Goal: Contribute content: Contribute content

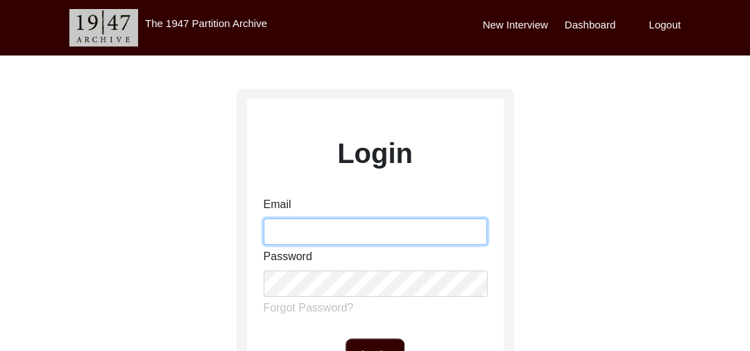
type input "[PERSON_NAME][EMAIL_ADDRESS][PERSON_NAME][DOMAIN_NAME]"
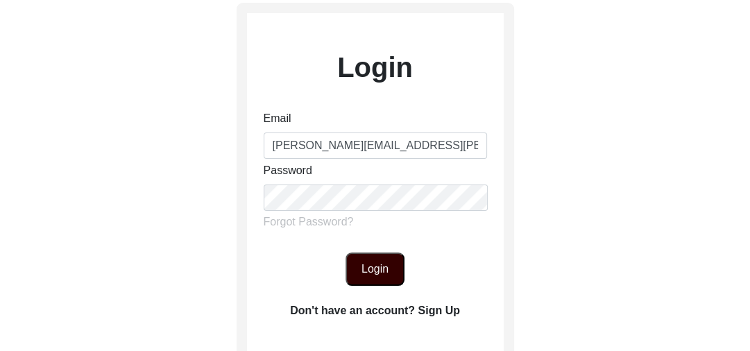
scroll to position [90, 0]
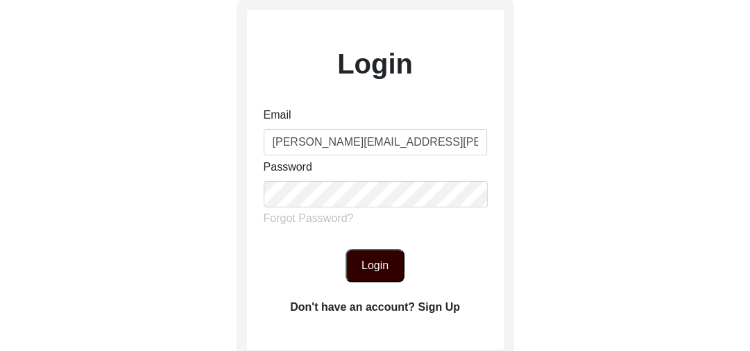
click at [368, 262] on button "Login" at bounding box center [375, 265] width 59 height 33
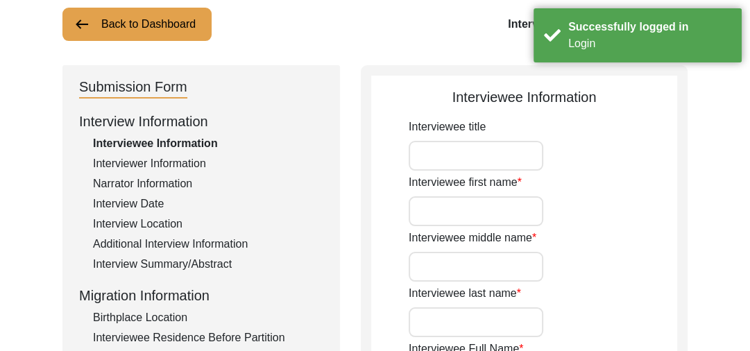
type input "[PERSON_NAME]"
type input "1937"
type input "84"
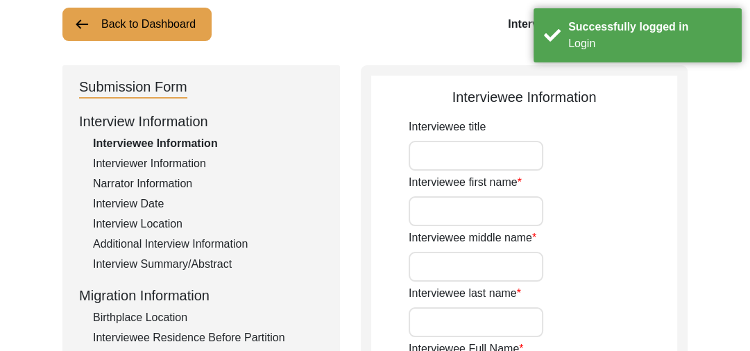
type input "[DEMOGRAPHIC_DATA]"
type input "Punjabi"
type input "[DEMOGRAPHIC_DATA]"
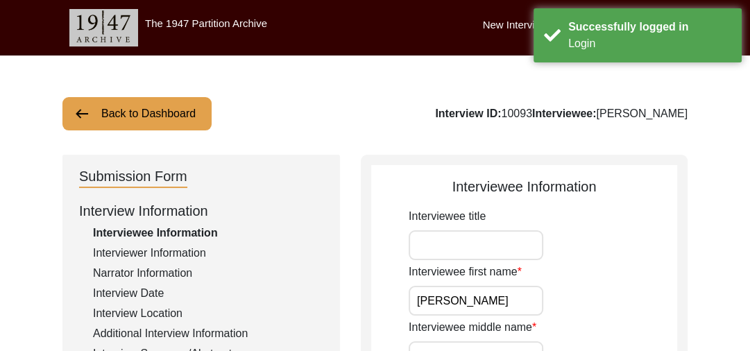
click at [86, 109] on img at bounding box center [82, 114] width 17 height 17
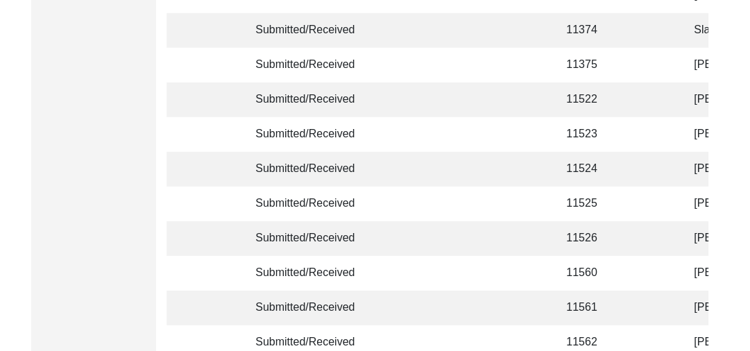
scroll to position [3515, 0]
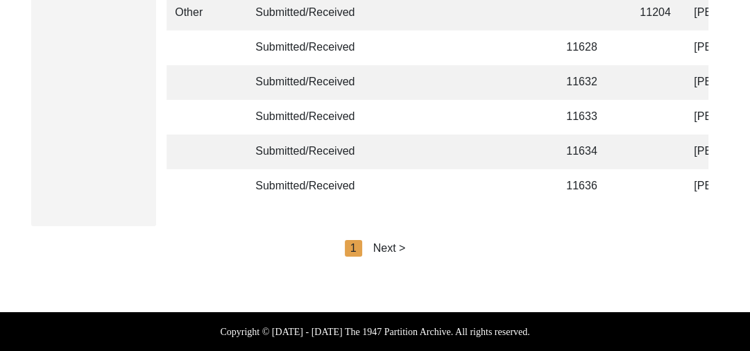
click at [397, 247] on div "Next >" at bounding box center [389, 248] width 33 height 17
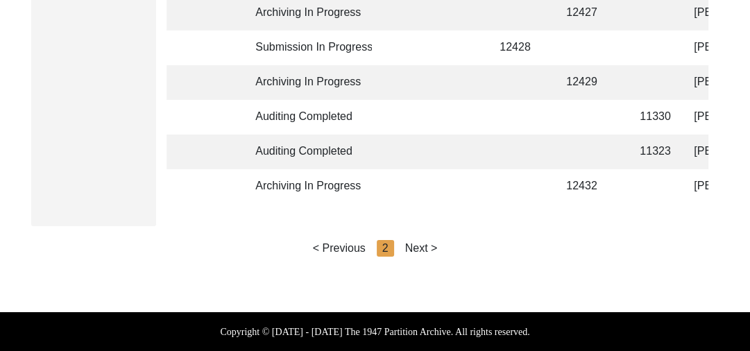
click at [417, 246] on div "Next >" at bounding box center [421, 248] width 33 height 17
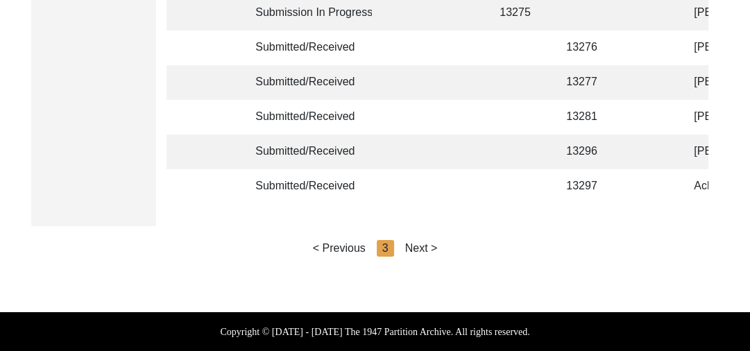
click at [428, 246] on div "Next >" at bounding box center [421, 248] width 33 height 17
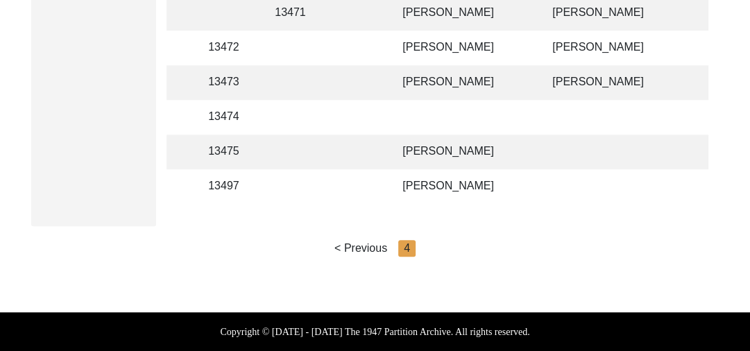
scroll to position [0, 303]
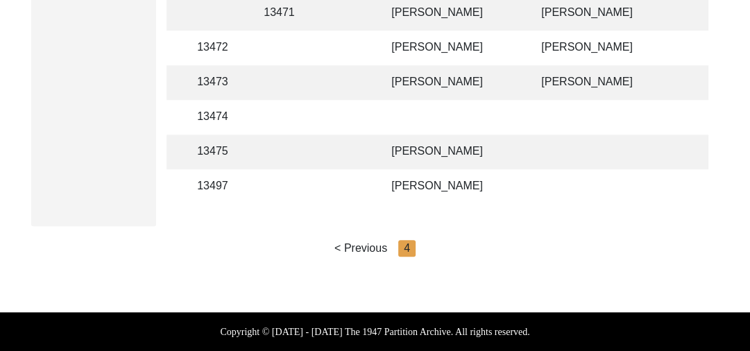
click at [429, 169] on td "[PERSON_NAME]" at bounding box center [452, 186] width 139 height 35
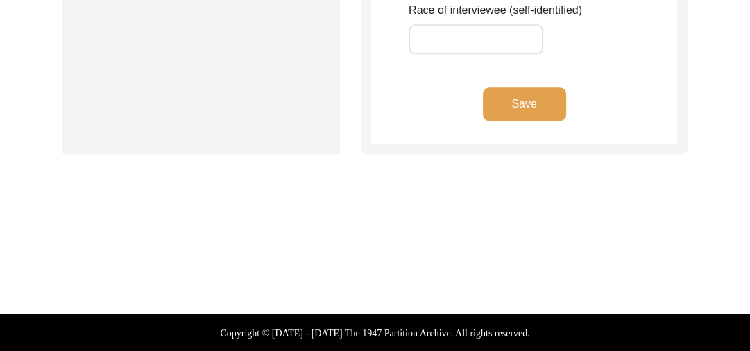
type input "[PERSON_NAME]"
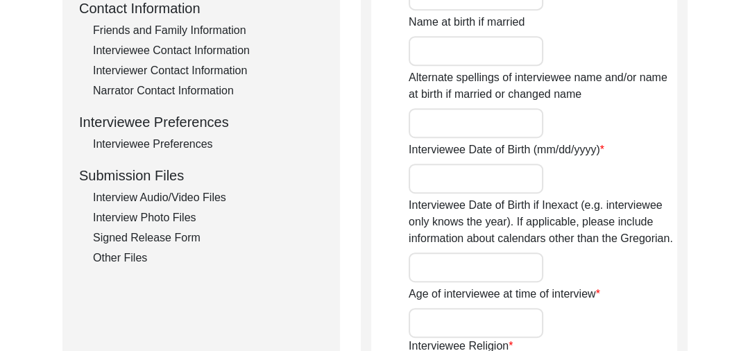
scroll to position [536, 0]
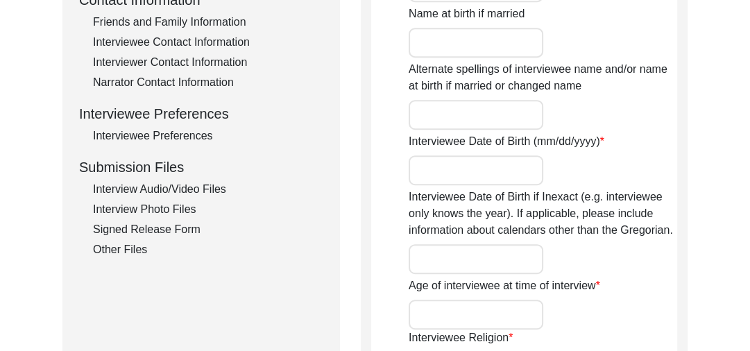
click at [193, 185] on div "Interview Audio/Video Files" at bounding box center [208, 189] width 230 height 17
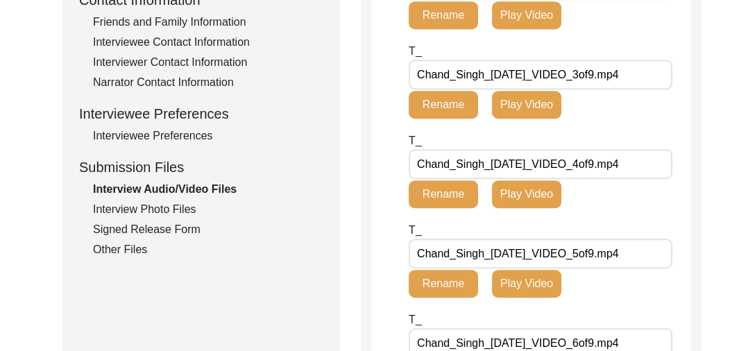
click at [151, 205] on div "Interview Photo Files" at bounding box center [208, 209] width 230 height 17
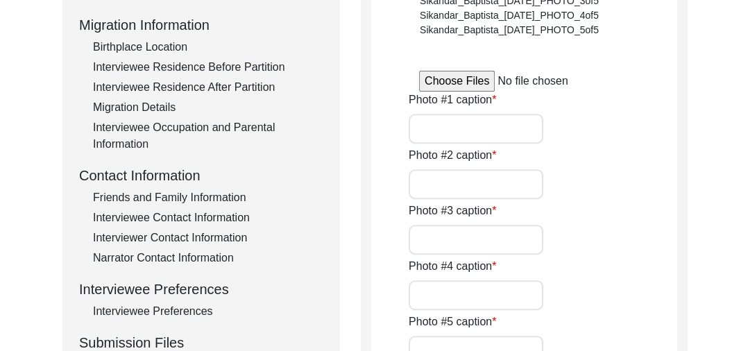
scroll to position [355, 0]
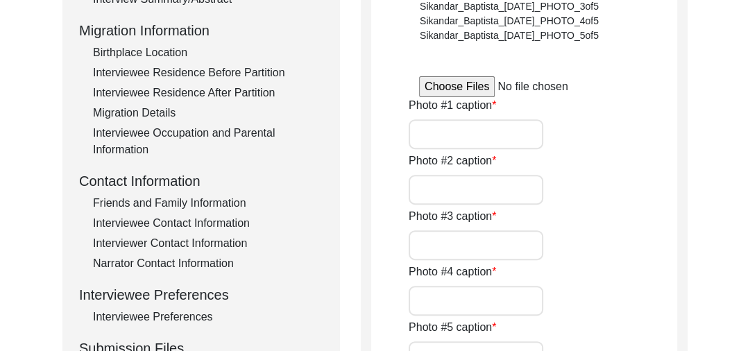
click at [450, 86] on input "file" at bounding box center [524, 86] width 210 height 21
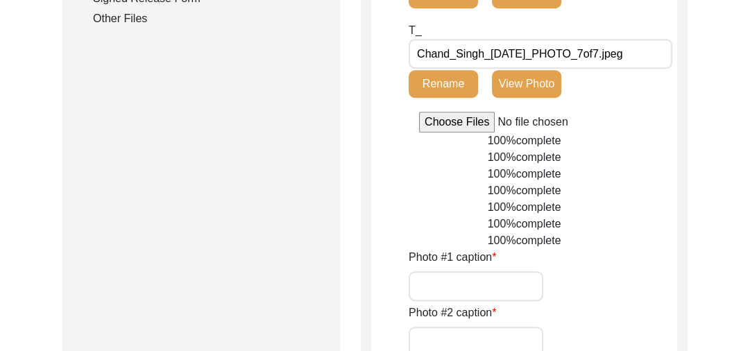
scroll to position [782, 0]
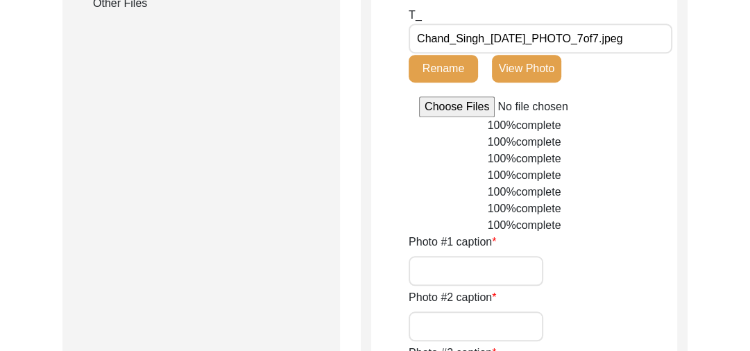
click at [472, 103] on input "file" at bounding box center [524, 106] width 210 height 21
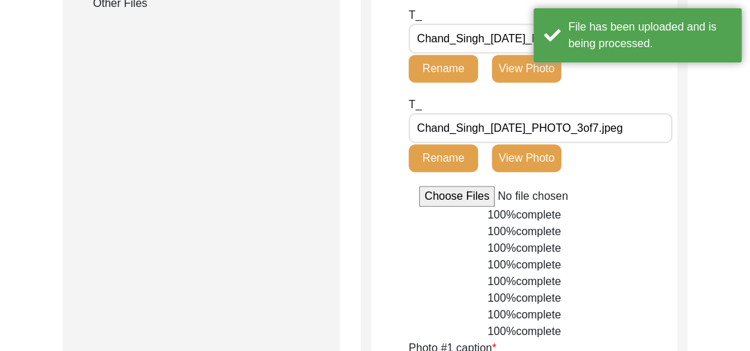
click at [453, 193] on input "file" at bounding box center [524, 196] width 210 height 21
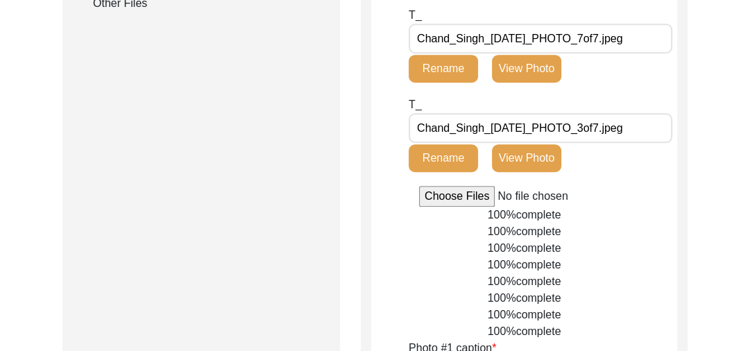
type input "C:\fakepath\Chand_Singh_[DATE]_PHOTO_6of7.jpeg"
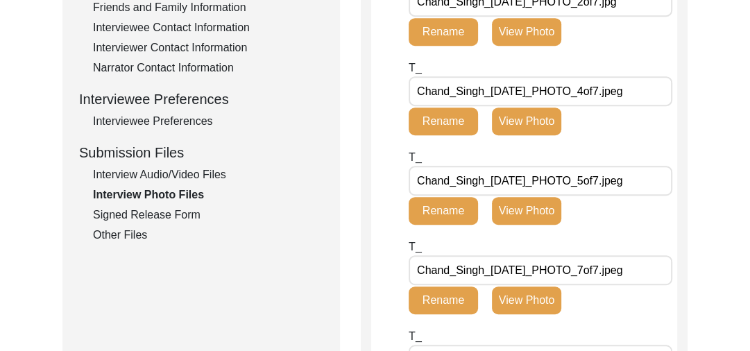
scroll to position [562, 0]
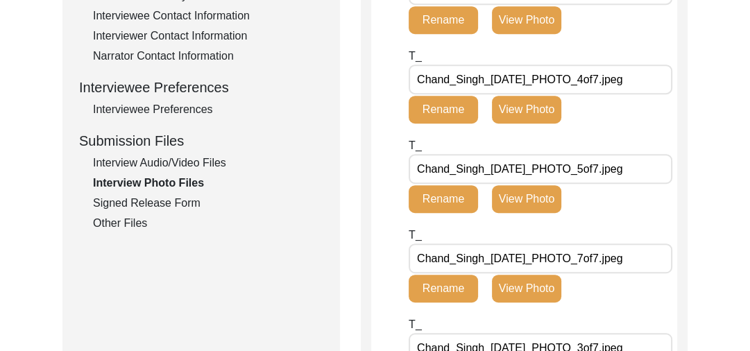
click at [186, 160] on div "Interview Audio/Video Files" at bounding box center [208, 163] width 230 height 17
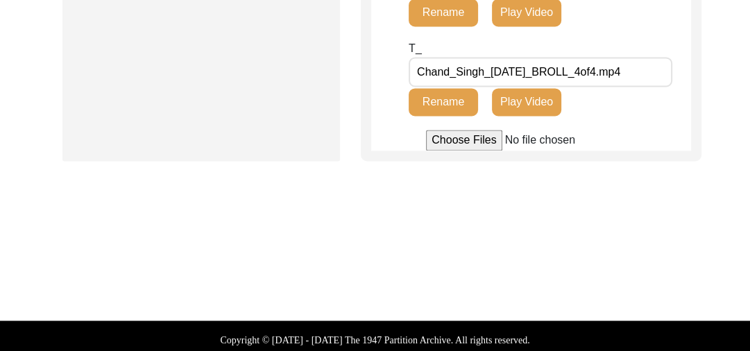
scroll to position [0, 0]
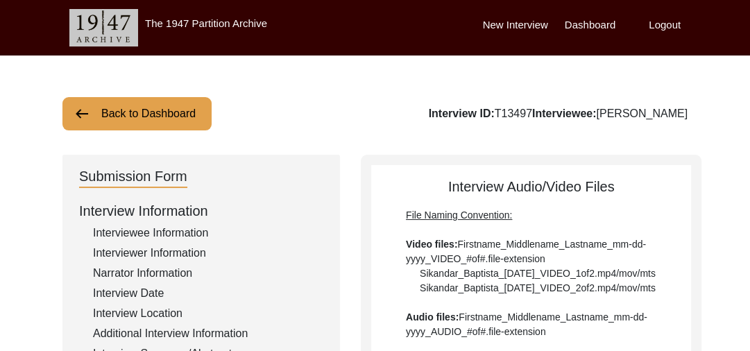
click at [97, 106] on button "Back to Dashboard" at bounding box center [136, 113] width 149 height 33
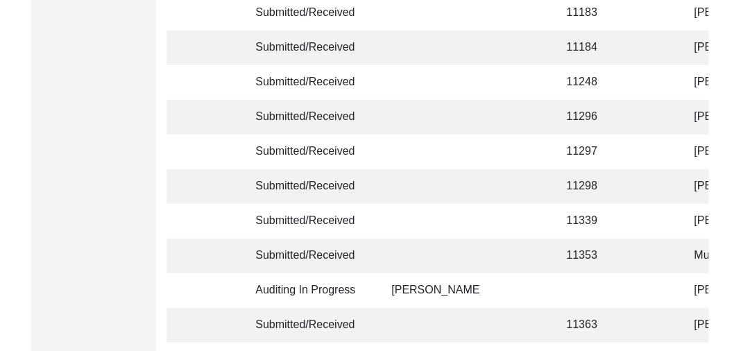
scroll to position [3515, 0]
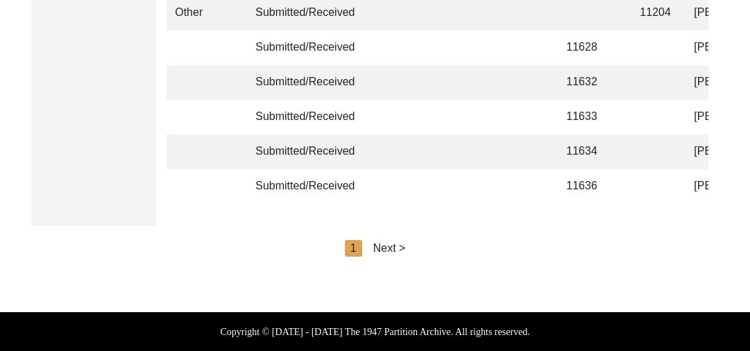
click at [398, 247] on div "Next >" at bounding box center [389, 248] width 33 height 17
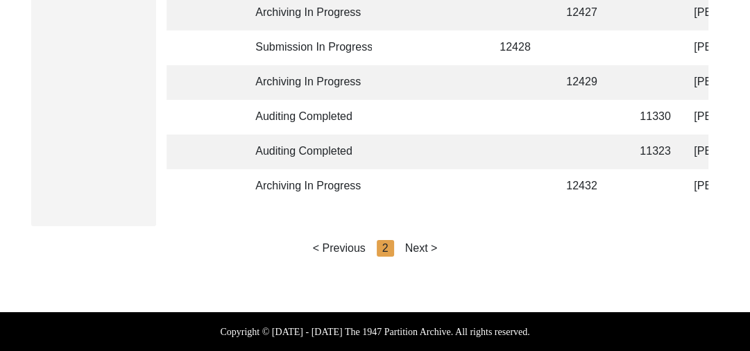
click at [423, 244] on div "Next >" at bounding box center [421, 248] width 33 height 17
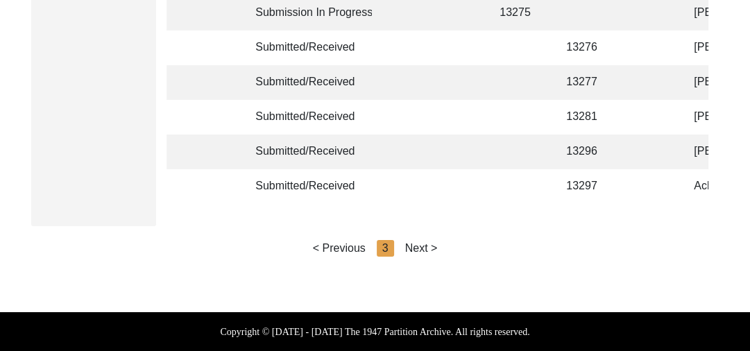
click at [423, 244] on div "Next >" at bounding box center [421, 248] width 33 height 17
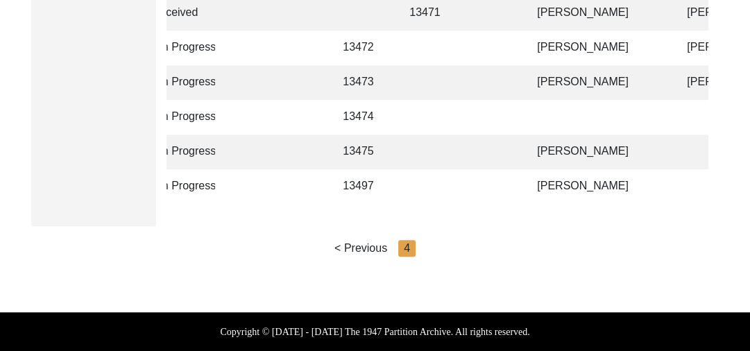
scroll to position [0, 160]
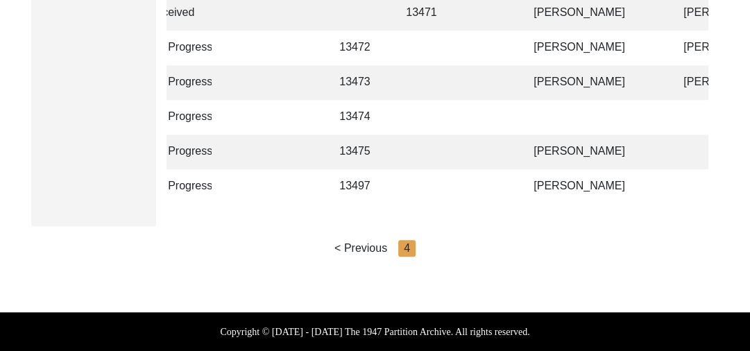
click at [509, 144] on td at bounding box center [492, 152] width 43 height 35
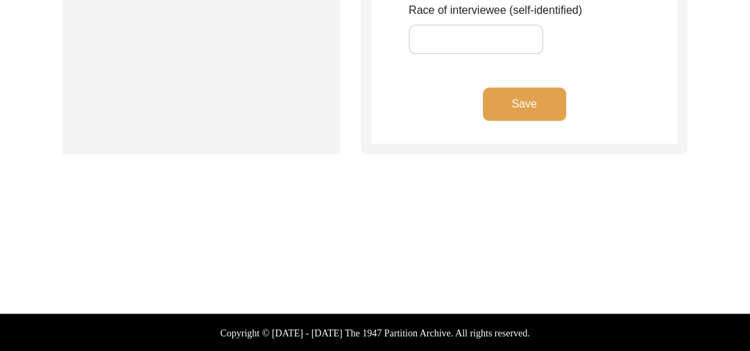
type input "[PERSON_NAME]"
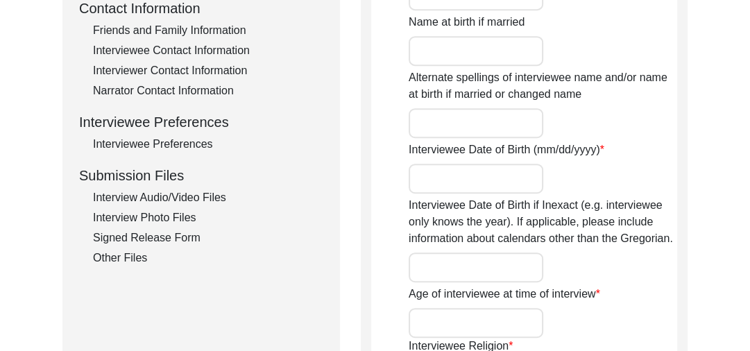
scroll to position [525, 0]
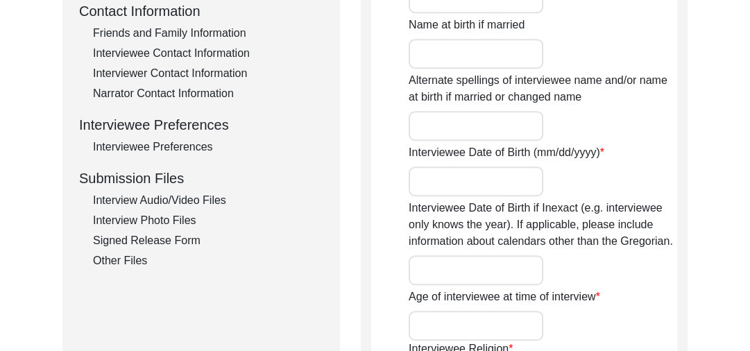
click at [194, 197] on div "Interview Audio/Video Files" at bounding box center [208, 200] width 230 height 17
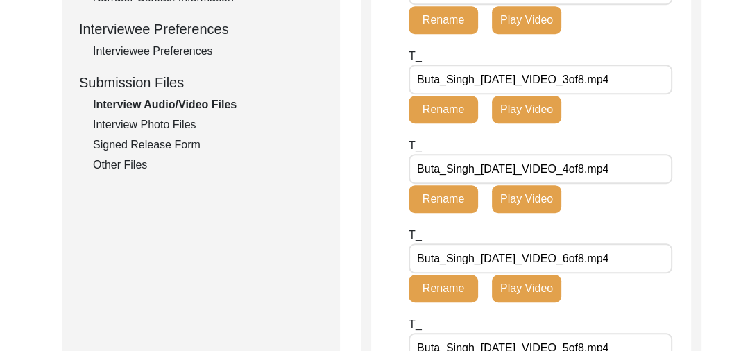
scroll to position [596, 0]
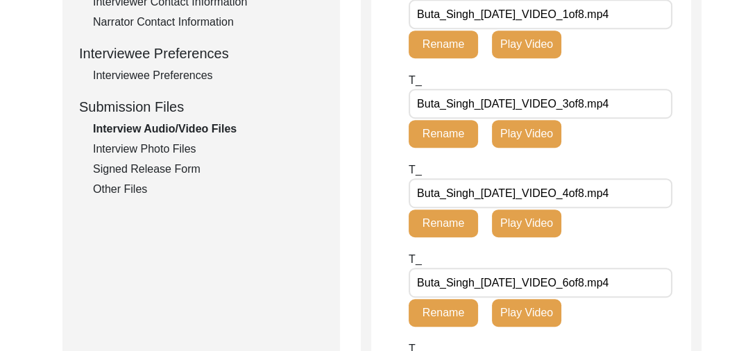
click at [172, 142] on div "Interview Photo Files" at bounding box center [208, 149] width 230 height 17
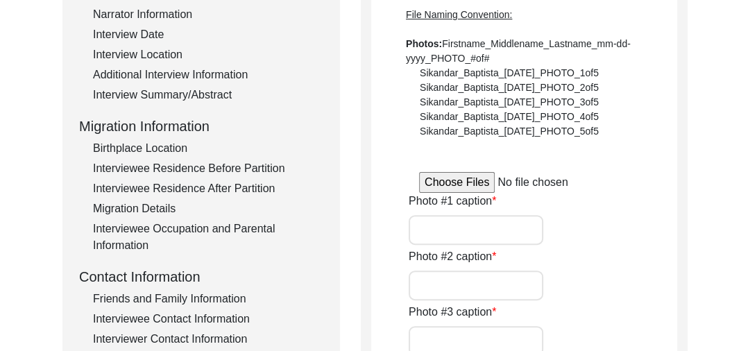
scroll to position [283, 0]
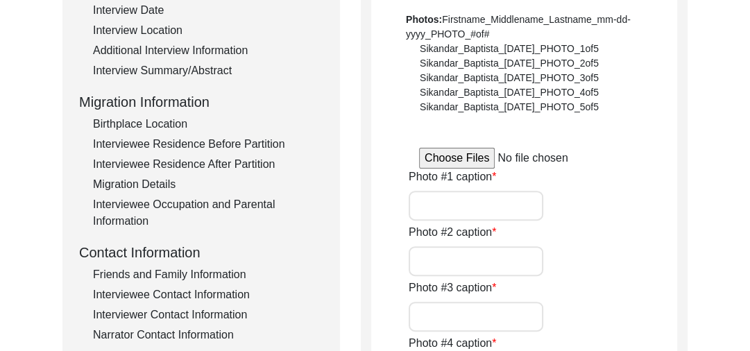
click at [461, 156] on input "file" at bounding box center [524, 158] width 210 height 21
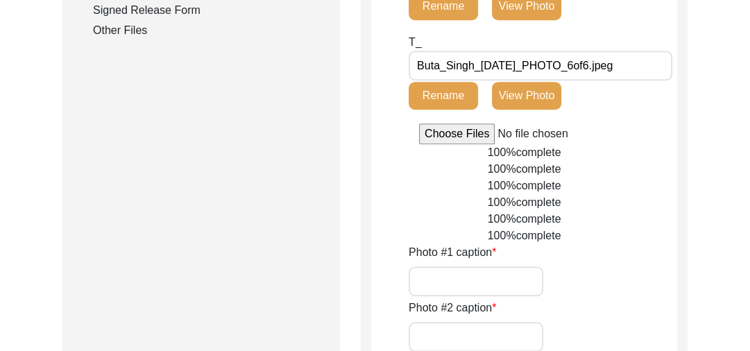
scroll to position [759, 0]
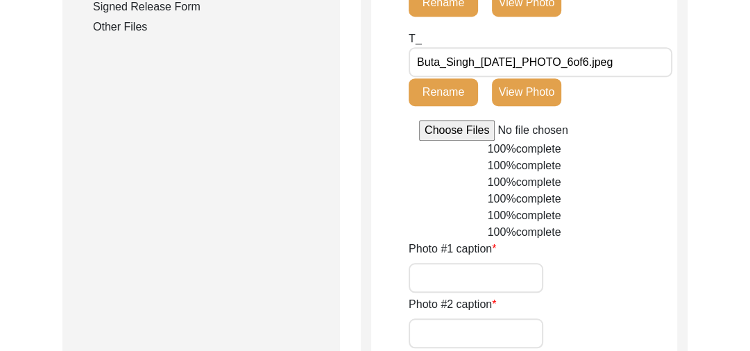
click at [464, 131] on input "file" at bounding box center [524, 130] width 210 height 21
type input "C:\fakepath\Buta_Singh_[DATE]_PHOTO_5of6.jpeg"
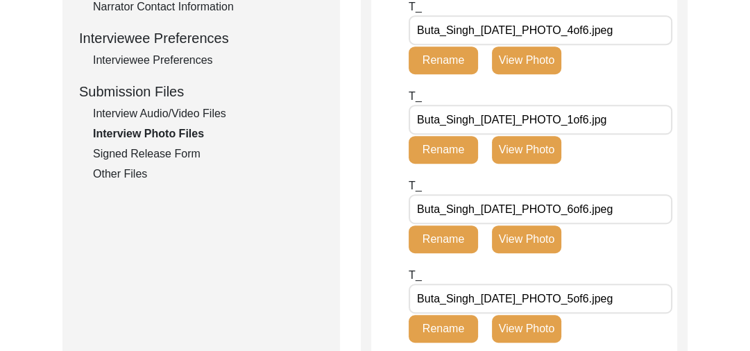
scroll to position [590, 0]
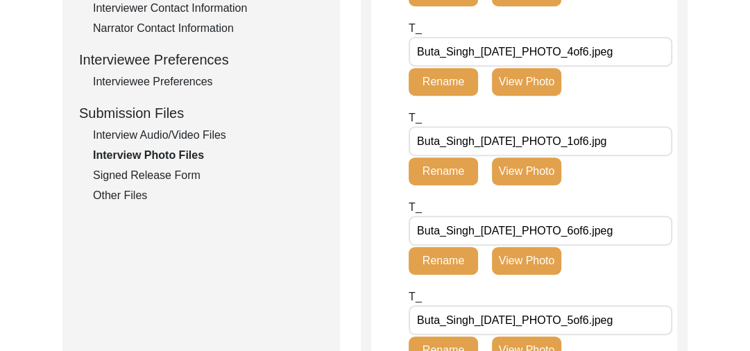
click at [180, 133] on div "Interview Audio/Video Files" at bounding box center [208, 135] width 230 height 17
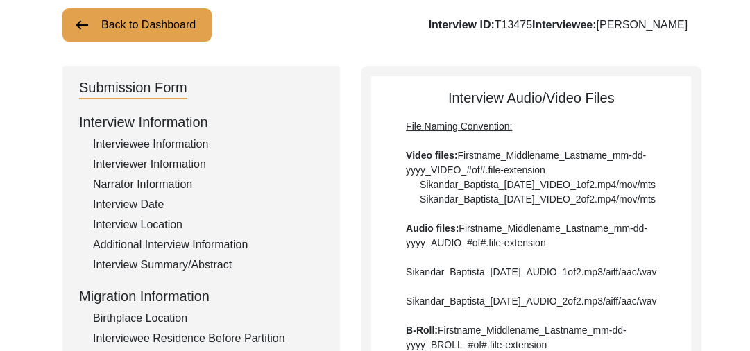
scroll to position [0, 0]
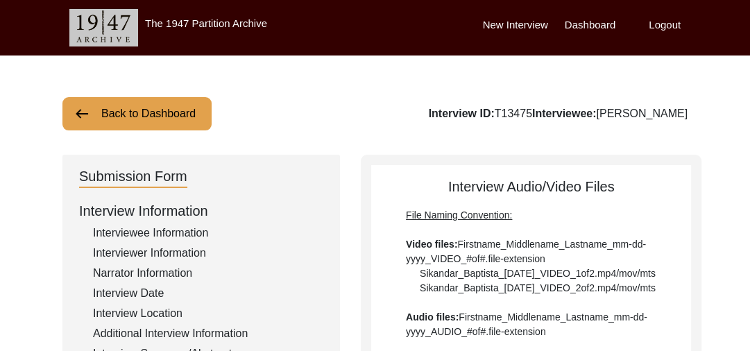
click at [84, 114] on img at bounding box center [82, 114] width 17 height 17
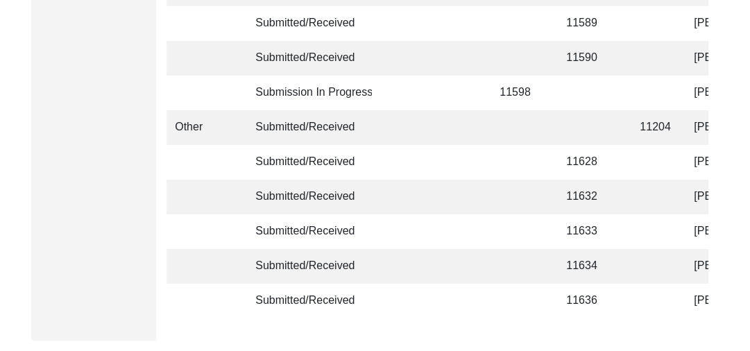
scroll to position [3515, 0]
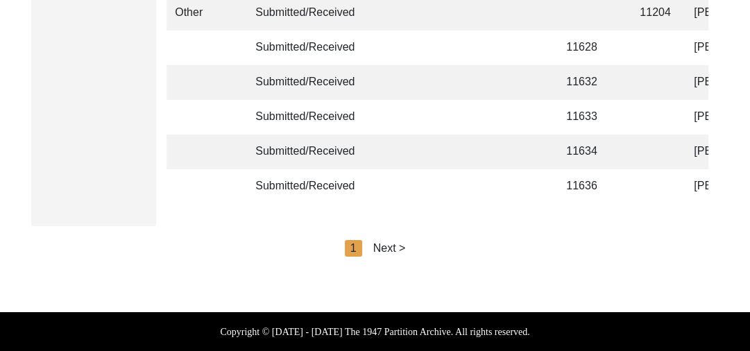
click at [395, 247] on div "Next >" at bounding box center [389, 248] width 33 height 17
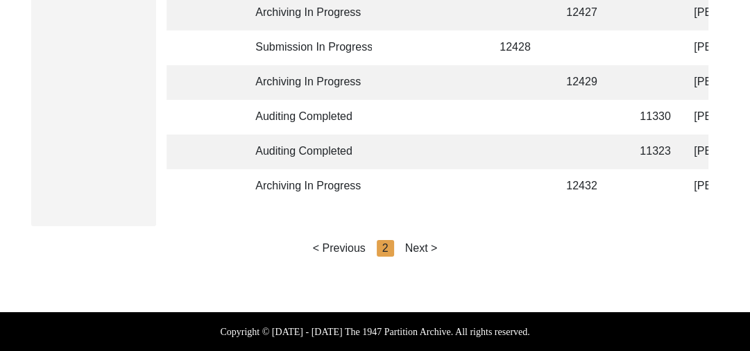
click at [435, 246] on div "Next >" at bounding box center [421, 248] width 33 height 17
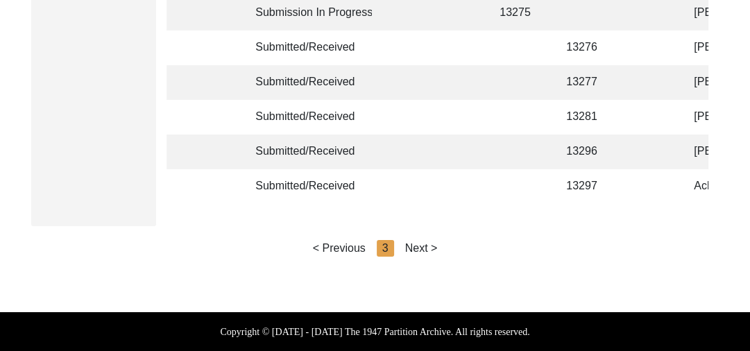
click at [435, 246] on div "Next >" at bounding box center [421, 248] width 33 height 17
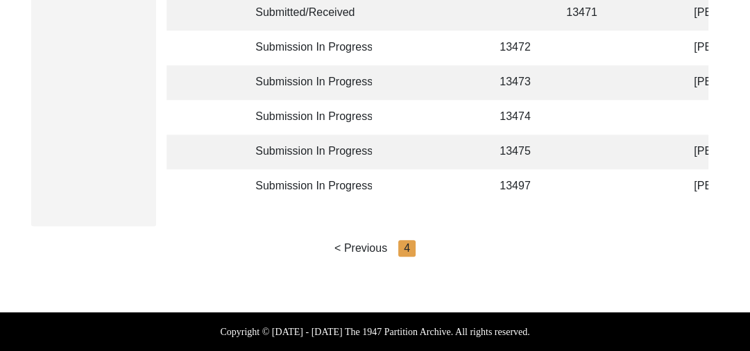
scroll to position [947, 0]
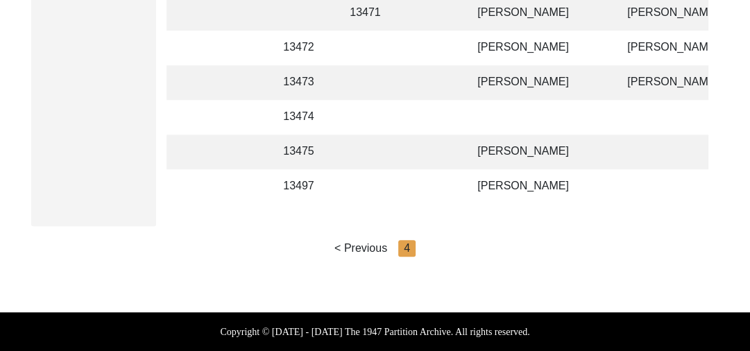
scroll to position [0, 224]
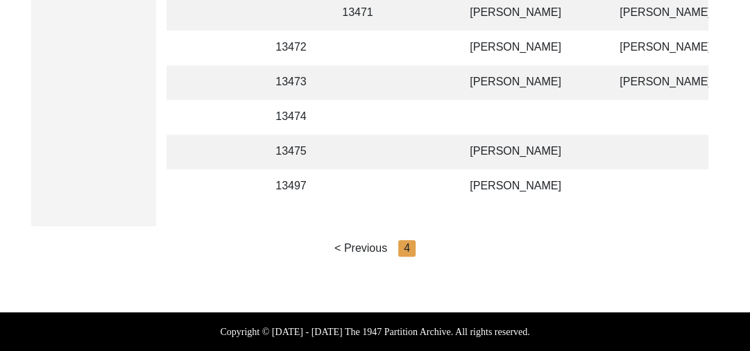
click at [521, 104] on td at bounding box center [531, 117] width 139 height 35
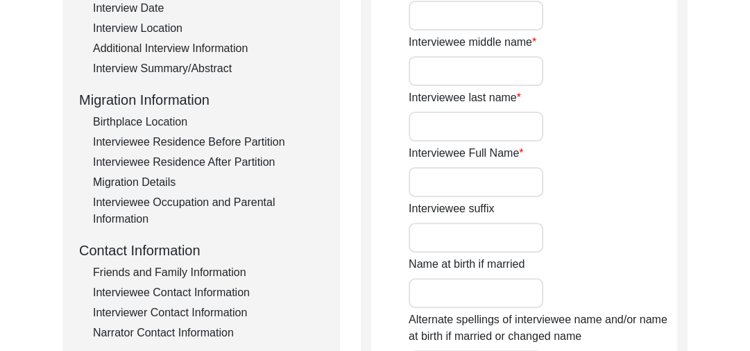
scroll to position [282, 0]
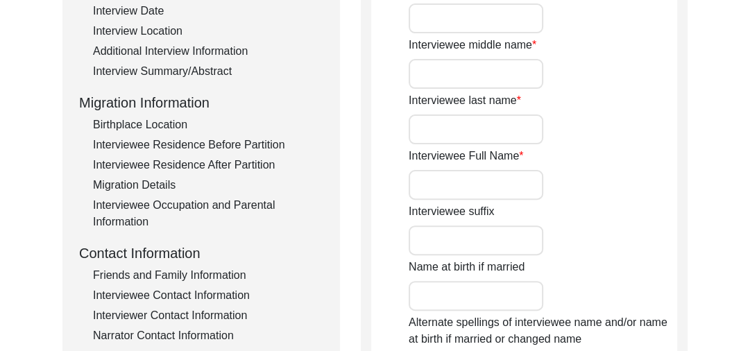
click at [460, 176] on input "Interviewee Full Name" at bounding box center [476, 185] width 135 height 30
type input "b"
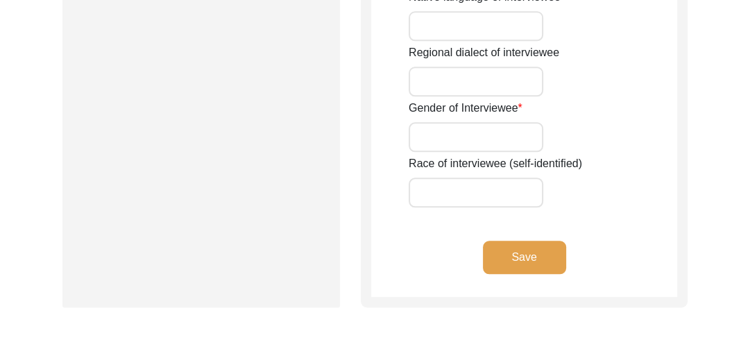
scroll to position [1109, 0]
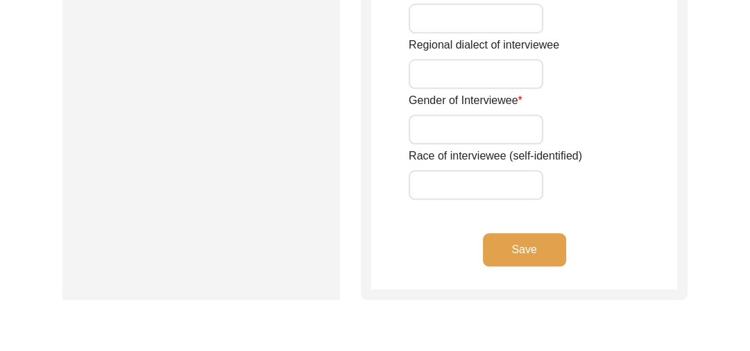
type input "[PERSON_NAME]"
click at [533, 242] on button "Save" at bounding box center [524, 249] width 83 height 33
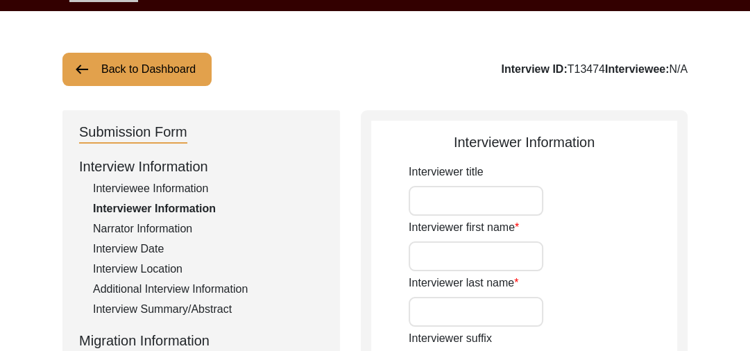
scroll to position [0, 0]
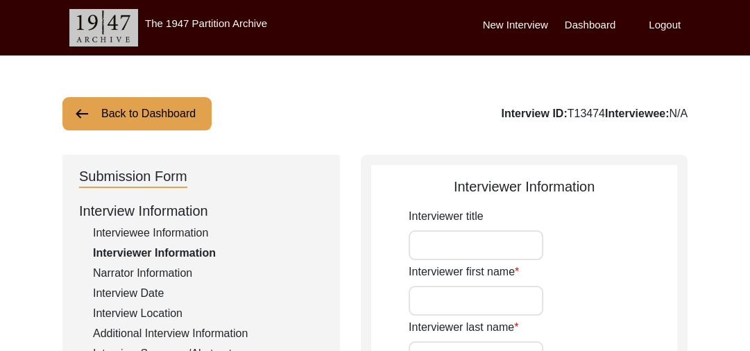
click at [74, 110] on img at bounding box center [82, 114] width 17 height 17
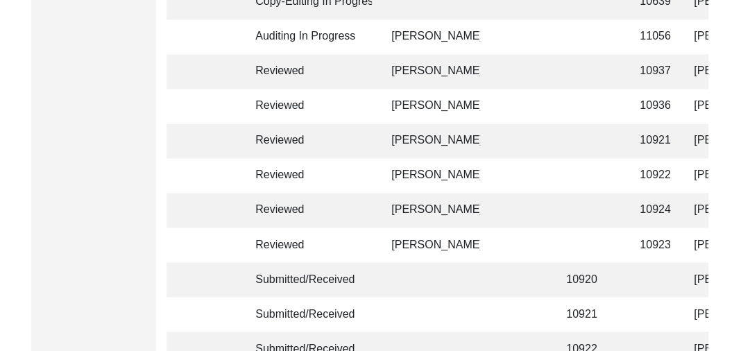
scroll to position [3515, 0]
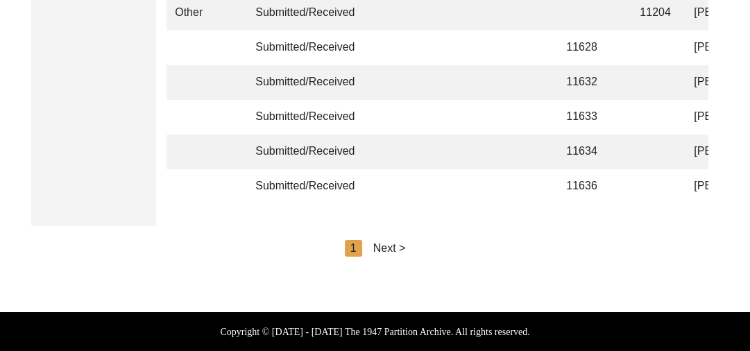
click at [393, 246] on div "Next >" at bounding box center [389, 248] width 33 height 17
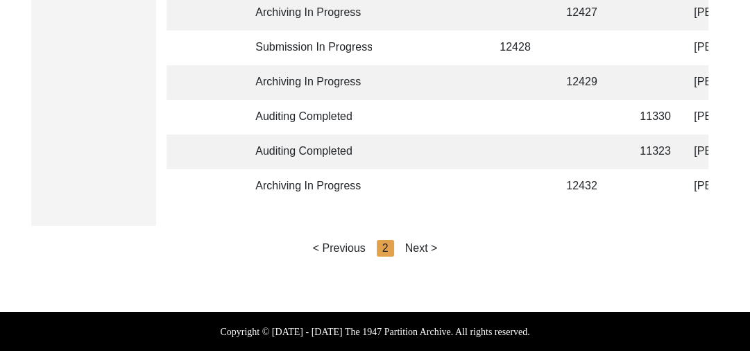
click at [419, 244] on div "Next >" at bounding box center [421, 248] width 33 height 17
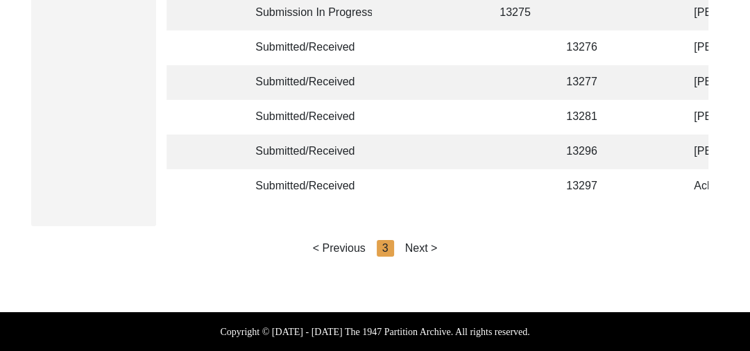
click at [428, 246] on div "Next >" at bounding box center [421, 248] width 33 height 17
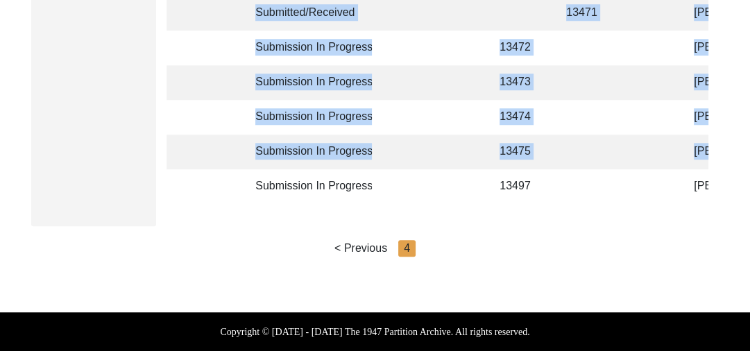
drag, startPoint x: 242, startPoint y: 195, endPoint x: 264, endPoint y: 196, distance: 22.9
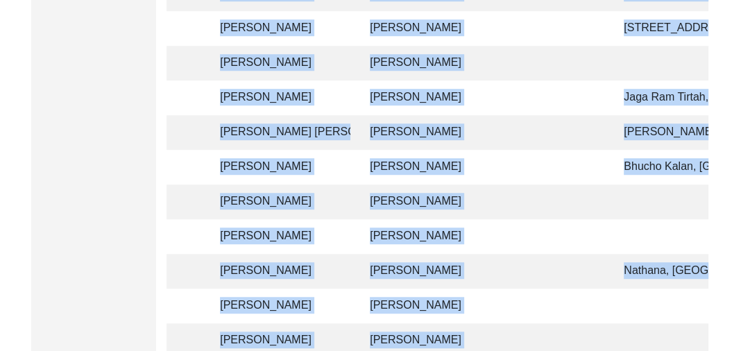
scroll to position [658, 0]
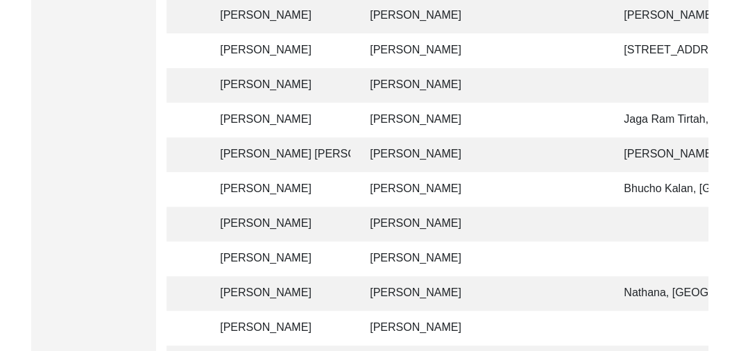
click at [480, 78] on td "[PERSON_NAME]" at bounding box center [483, 85] width 243 height 35
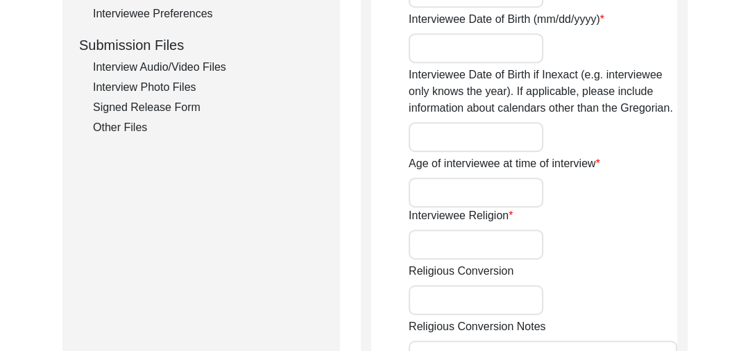
type input "[PERSON_NAME]"
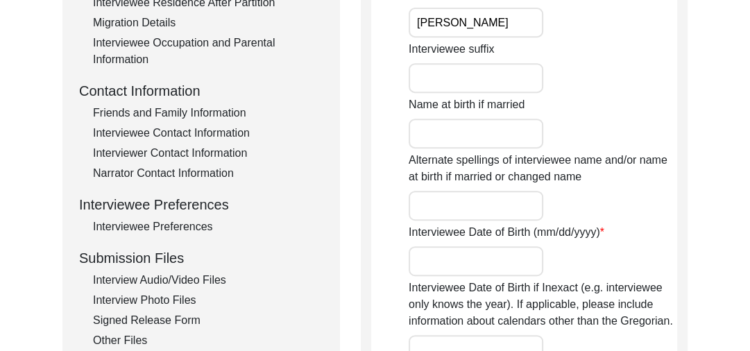
scroll to position [472, 0]
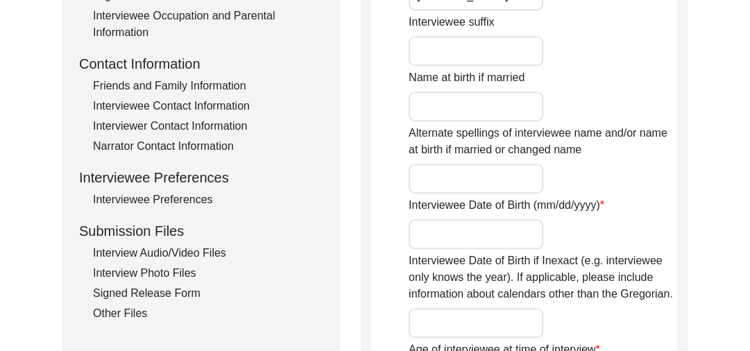
click at [194, 248] on div "Interview Audio/Video Files" at bounding box center [208, 253] width 230 height 17
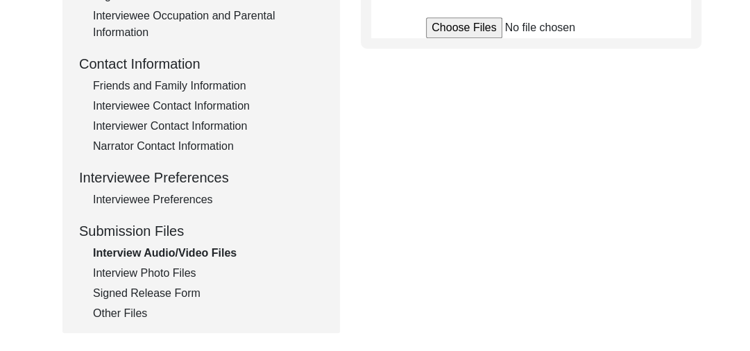
click at [467, 38] on input "file" at bounding box center [531, 27] width 210 height 21
type input "C:\fakepath\[PERSON_NAME] _Singh_[DATE]_VIDEO_1of.mp4"
